Goal: Information Seeking & Learning: Learn about a topic

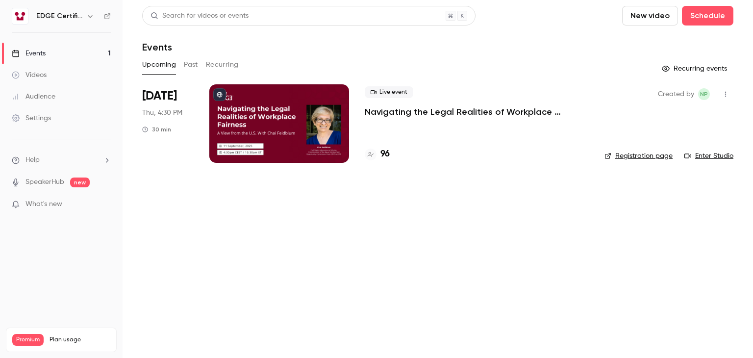
click at [599, 256] on main "Search for videos or events New video Schedule Events Upcoming Past Recurring R…" at bounding box center [438, 179] width 630 height 358
click at [389, 156] on h4 "96" at bounding box center [384, 154] width 9 height 13
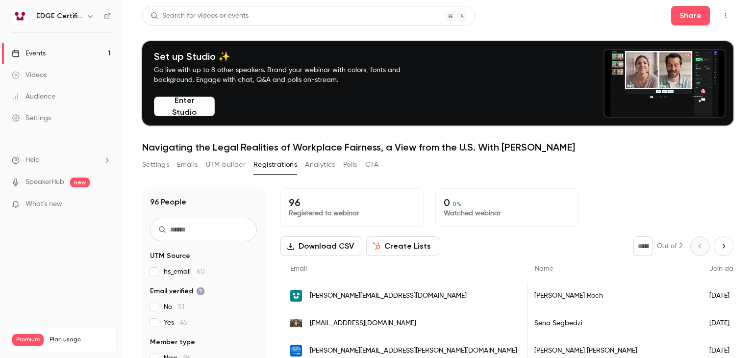
click at [47, 53] on link "Events 1" at bounding box center [61, 54] width 123 height 22
